Goal: Task Accomplishment & Management: Manage account settings

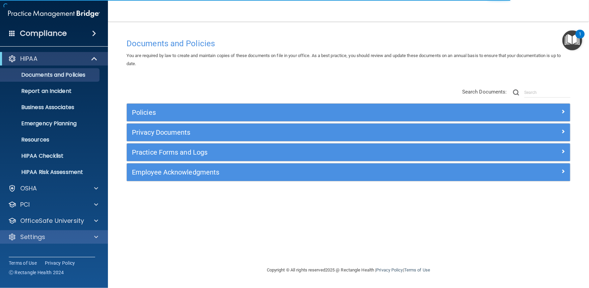
click at [62, 242] on div "Settings" at bounding box center [54, 236] width 108 height 13
click at [60, 241] on div "Settings" at bounding box center [45, 237] width 84 height 8
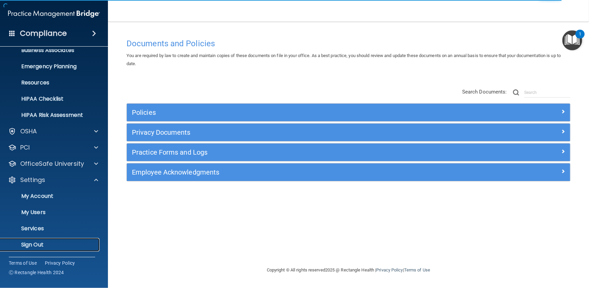
click at [38, 242] on p "Sign Out" at bounding box center [50, 244] width 92 height 7
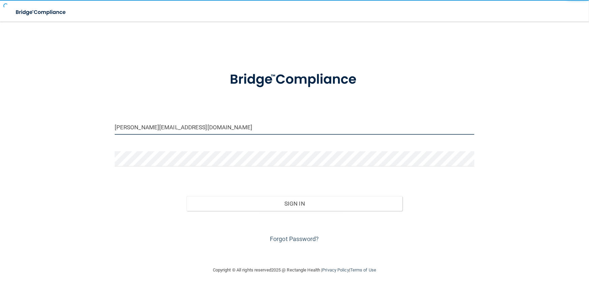
drag, startPoint x: 207, startPoint y: 127, endPoint x: 0, endPoint y: 123, distance: 207.5
click at [0, 123] on main "danielle@maitriobgyn.com Invalid email/password. You don't have permission to a…" at bounding box center [294, 155] width 589 height 266
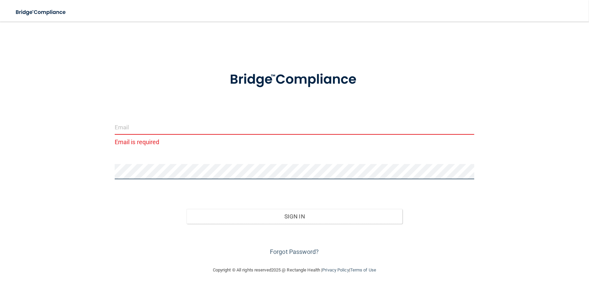
click at [58, 170] on div "Email is required Invalid email/password. You don't have permission to access t…" at bounding box center [294, 143] width 562 height 231
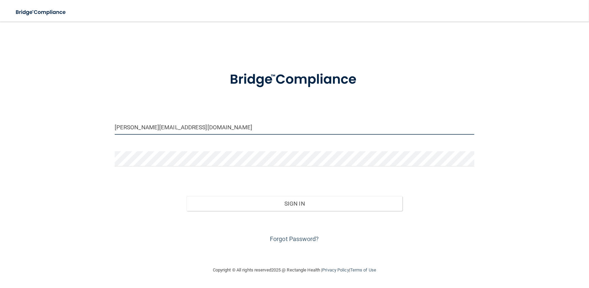
drag, startPoint x: 176, startPoint y: 128, endPoint x: 9, endPoint y: 130, distance: 166.7
click at [9, 130] on main "[PERSON_NAME][EMAIL_ADDRESS][DOMAIN_NAME] Invalid email/password. You don't hav…" at bounding box center [294, 155] width 589 height 266
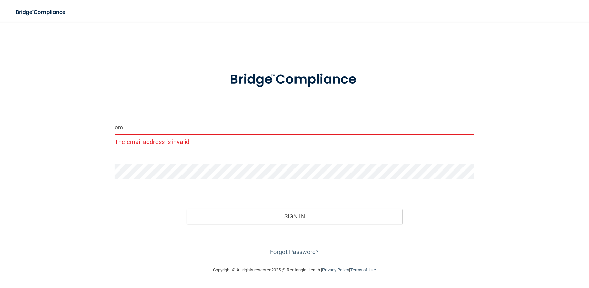
type input "om"
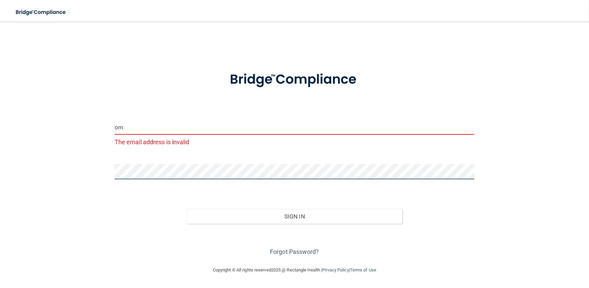
click at [63, 173] on div "om The email address is invalid Invalid email/password. You don't have permissi…" at bounding box center [294, 143] width 562 height 231
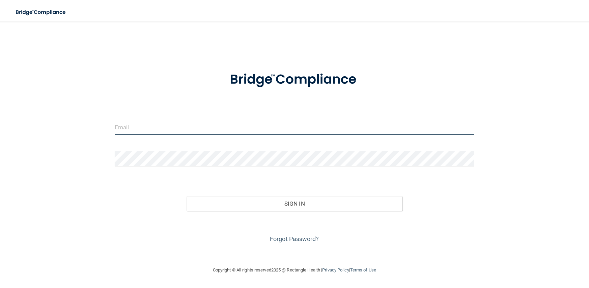
type input "[PERSON_NAME][EMAIL_ADDRESS][DOMAIN_NAME]"
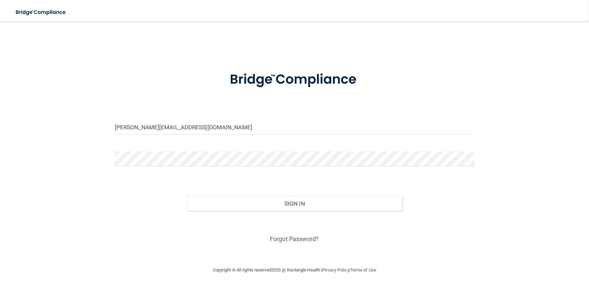
click at [304, 78] on img at bounding box center [294, 79] width 157 height 35
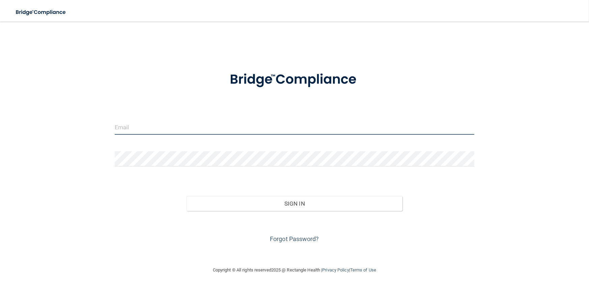
type input "[PERSON_NAME][EMAIL_ADDRESS][DOMAIN_NAME]"
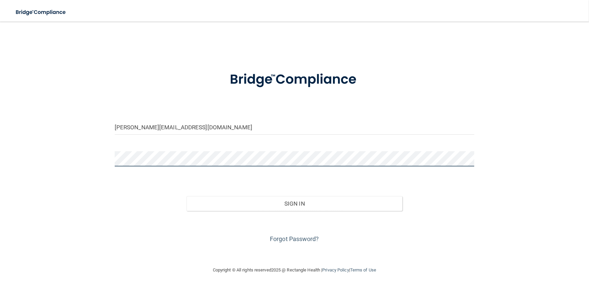
click at [0, 140] on main "[PERSON_NAME][EMAIL_ADDRESS][DOMAIN_NAME] Invalid email/password. You don't hav…" at bounding box center [294, 155] width 589 height 266
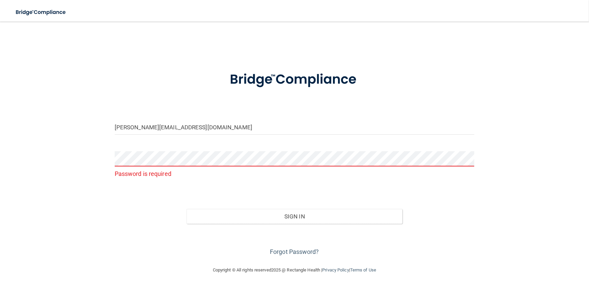
drag, startPoint x: 206, startPoint y: 137, endPoint x: 204, endPoint y: 132, distance: 5.6
click at [206, 136] on div "[PERSON_NAME][EMAIL_ADDRESS][DOMAIN_NAME]" at bounding box center [295, 129] width 370 height 20
drag, startPoint x: 203, startPoint y: 131, endPoint x: 52, endPoint y: 110, distance: 152.5
click at [32, 110] on div "danielle@maitriobgyn.com Password is required Invalid email/password. You don't…" at bounding box center [294, 143] width 562 height 231
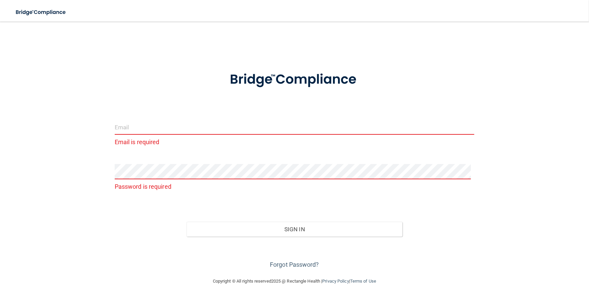
click at [131, 113] on form "Email is required Password is required Invalid email/password. You don't have p…" at bounding box center [295, 166] width 360 height 208
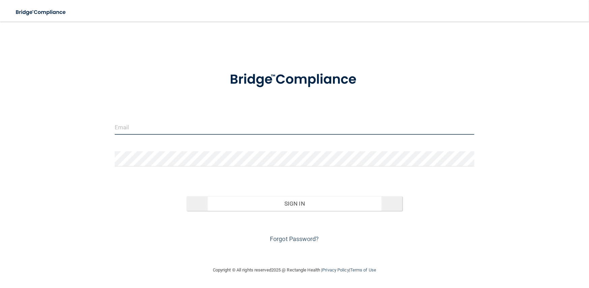
type input "[PERSON_NAME][EMAIL_ADDRESS][DOMAIN_NAME]"
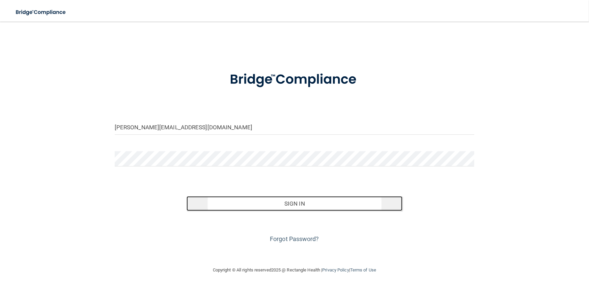
click at [225, 205] on button "Sign In" at bounding box center [295, 203] width 216 height 15
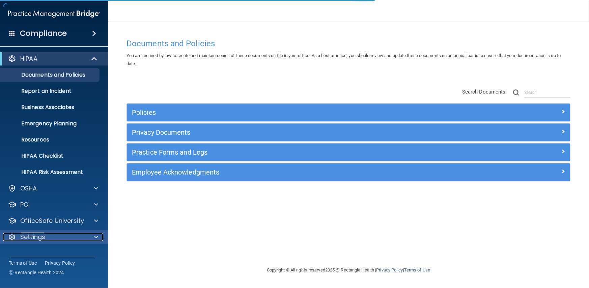
click at [92, 234] on div at bounding box center [95, 237] width 17 height 8
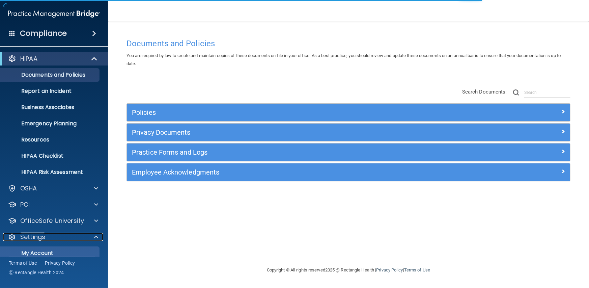
scroll to position [57, 0]
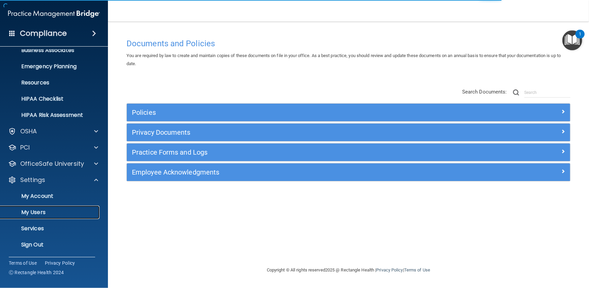
click at [32, 212] on p "My Users" at bounding box center [50, 212] width 92 height 7
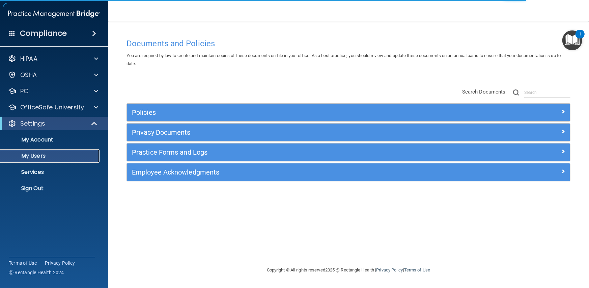
select select "20"
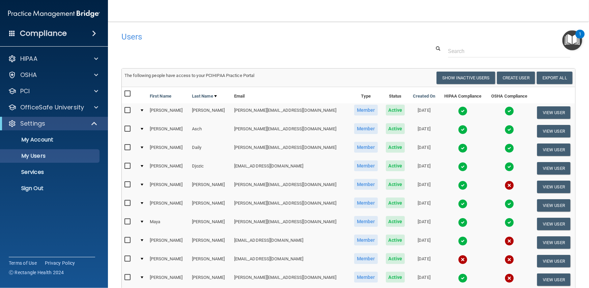
click at [505, 239] on img at bounding box center [509, 240] width 9 height 9
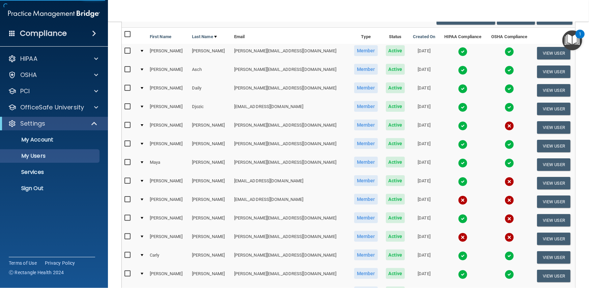
scroll to position [101, 0]
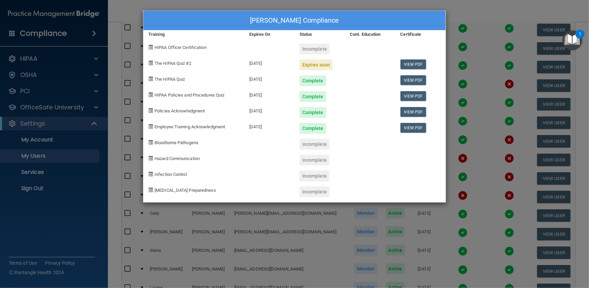
click at [224, 238] on div "Emily Garcia's Compliance Training Expires On Status Cont. Education Certificat…" at bounding box center [294, 144] width 589 height 288
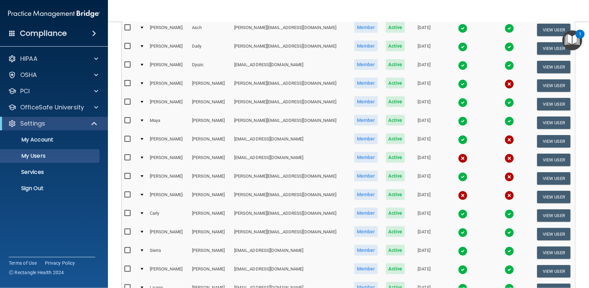
scroll to position [0, 0]
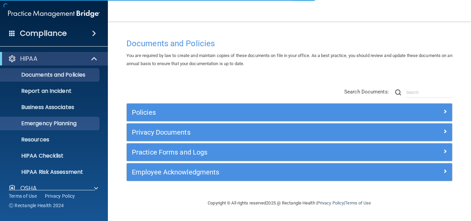
scroll to position [58, 0]
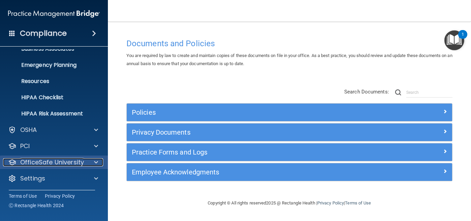
click at [71, 161] on p "OfficeSafe University" at bounding box center [52, 162] width 64 height 8
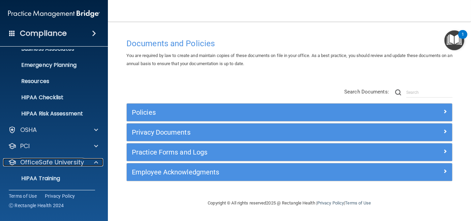
scroll to position [107, 0]
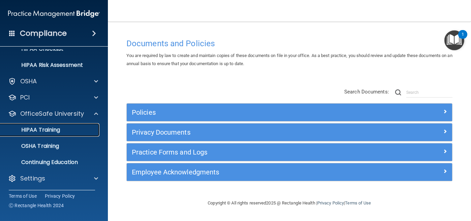
click at [41, 132] on p "HIPAA Training" at bounding box center [32, 130] width 56 height 7
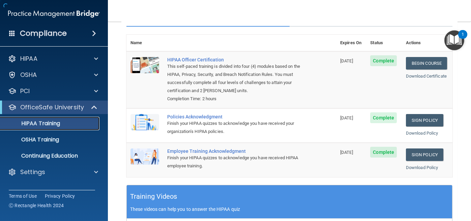
scroll to position [101, 0]
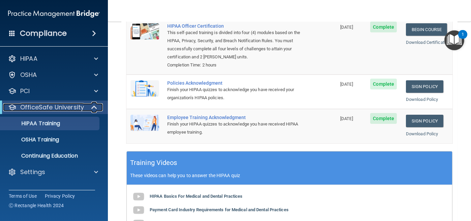
click at [74, 106] on p "OfficeSafe University" at bounding box center [52, 107] width 64 height 8
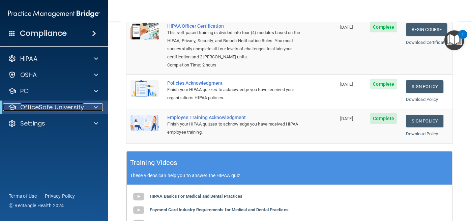
click at [74, 106] on p "OfficeSafe University" at bounding box center [52, 107] width 64 height 8
